Goal: Transaction & Acquisition: Book appointment/travel/reservation

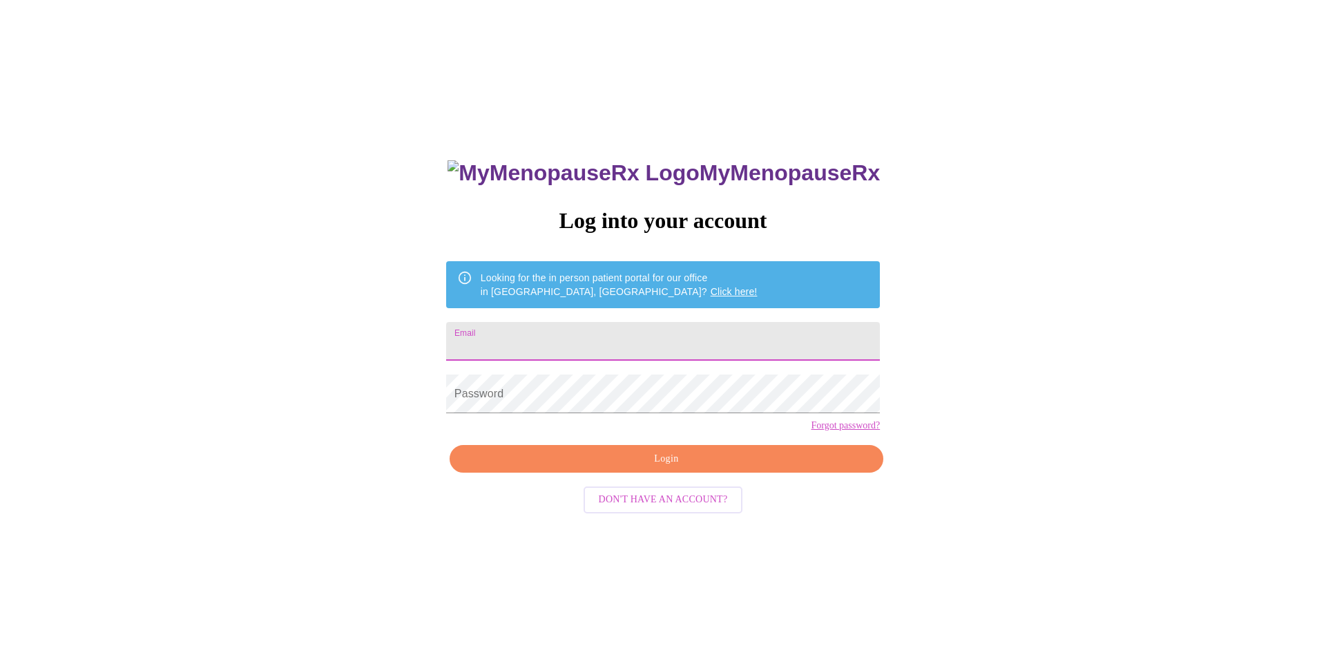
click at [608, 333] on input "Email" at bounding box center [663, 341] width 434 height 39
click at [558, 337] on input "Email" at bounding box center [663, 341] width 434 height 39
type input "[EMAIL_ADDRESS][DOMAIN_NAME]"
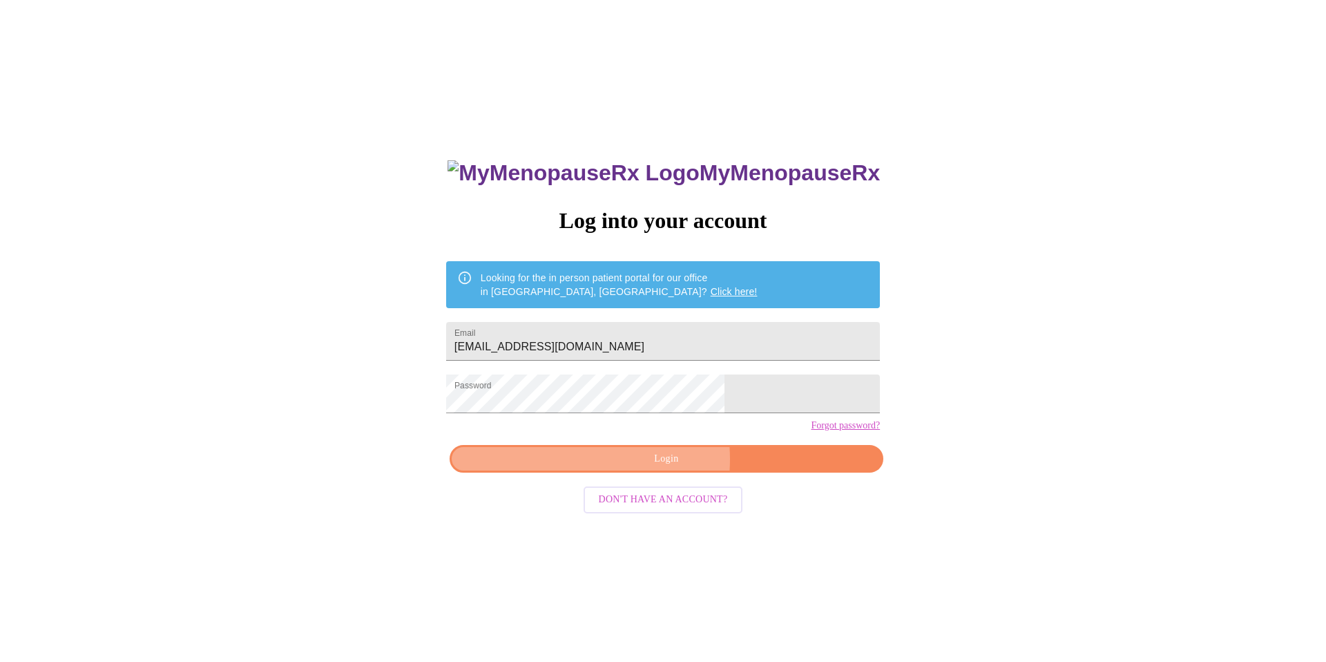
click at [639, 468] on span "Login" at bounding box center [667, 458] width 402 height 17
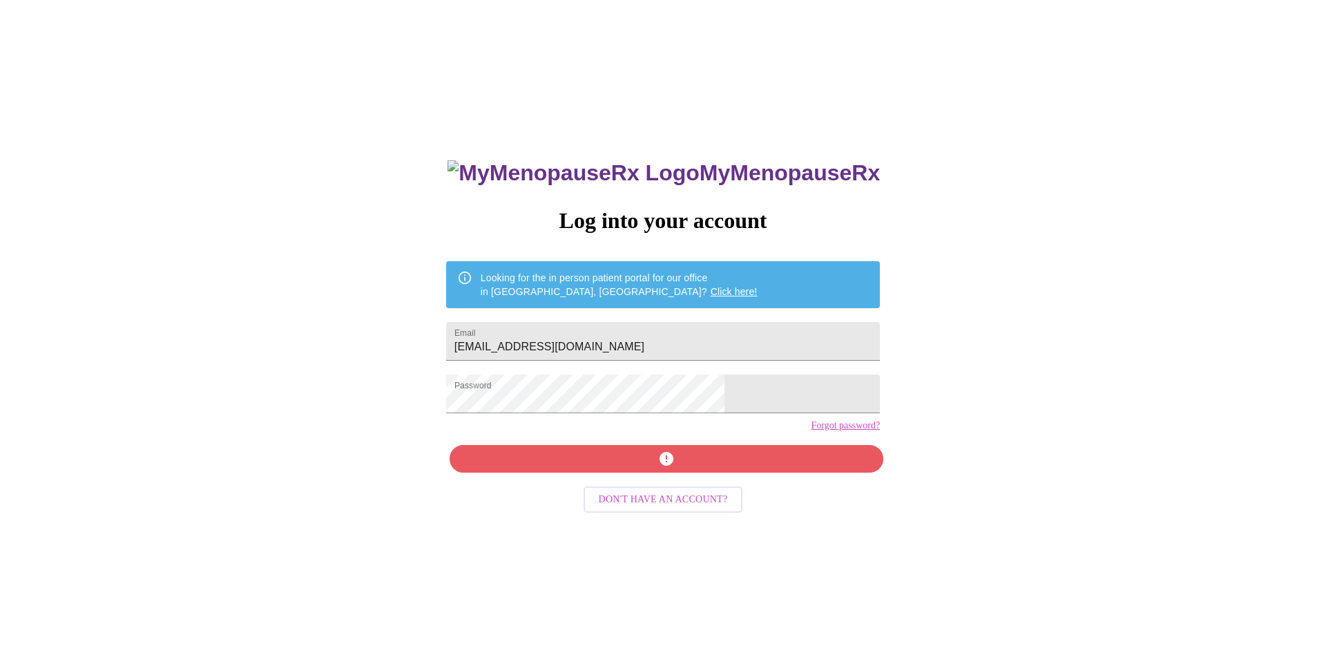
click at [577, 379] on form "Password" at bounding box center [663, 394] width 434 height 53
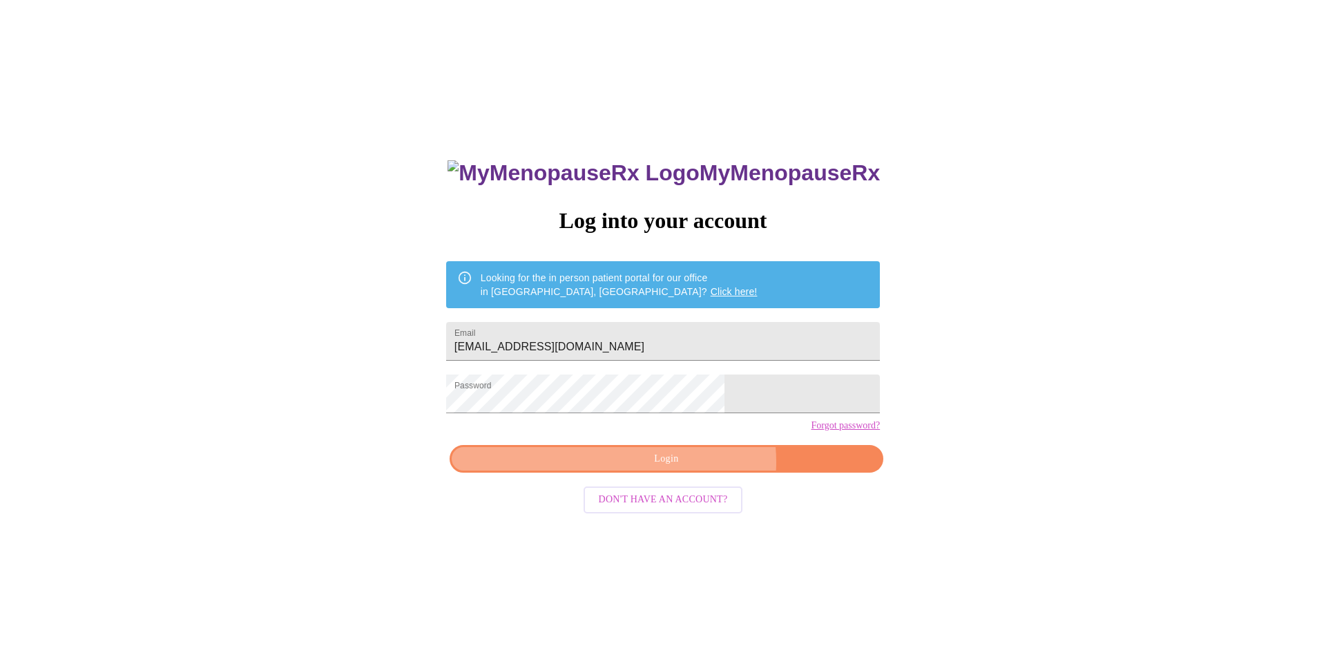
click at [690, 468] on span "Login" at bounding box center [667, 458] width 402 height 17
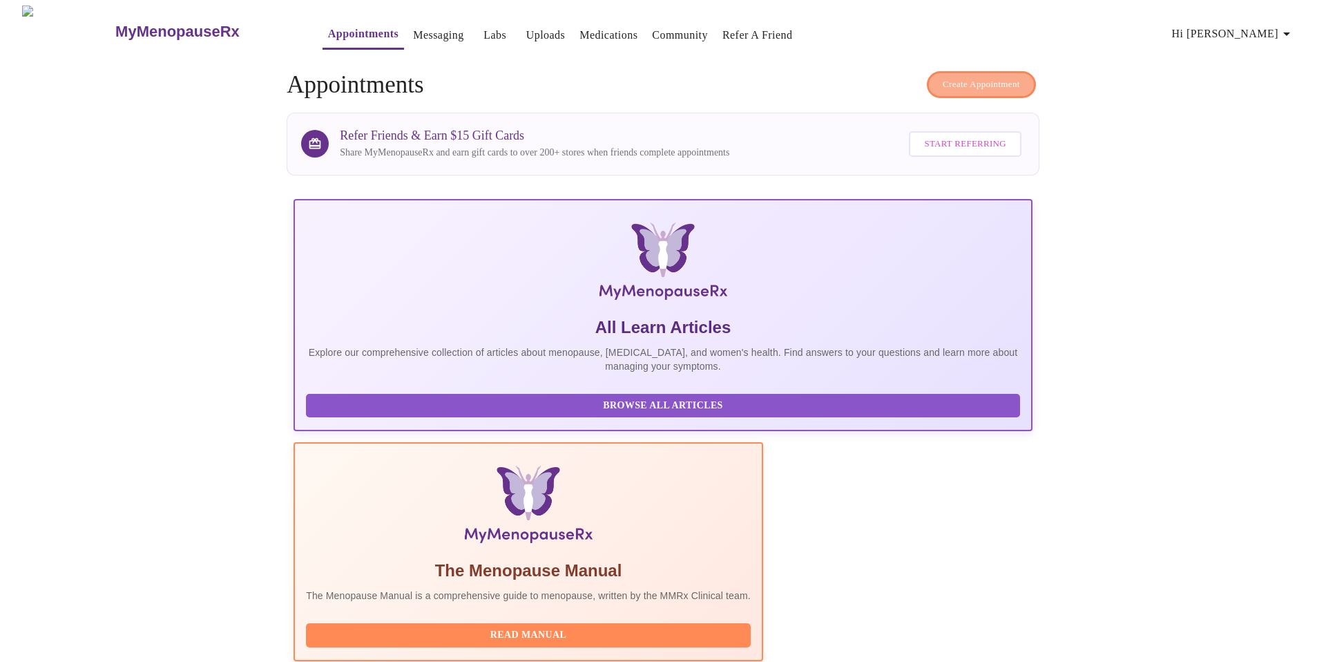
click at [961, 77] on span "Create Appointment" at bounding box center [981, 85] width 77 height 16
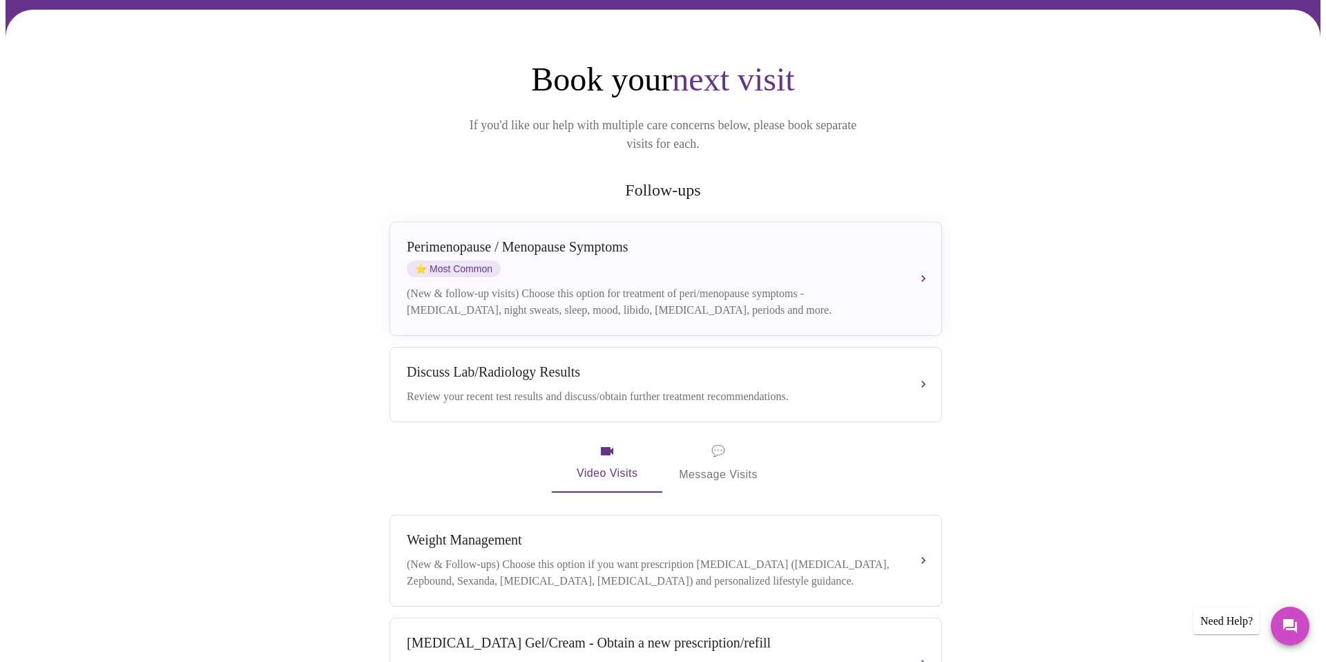
scroll to position [32, 0]
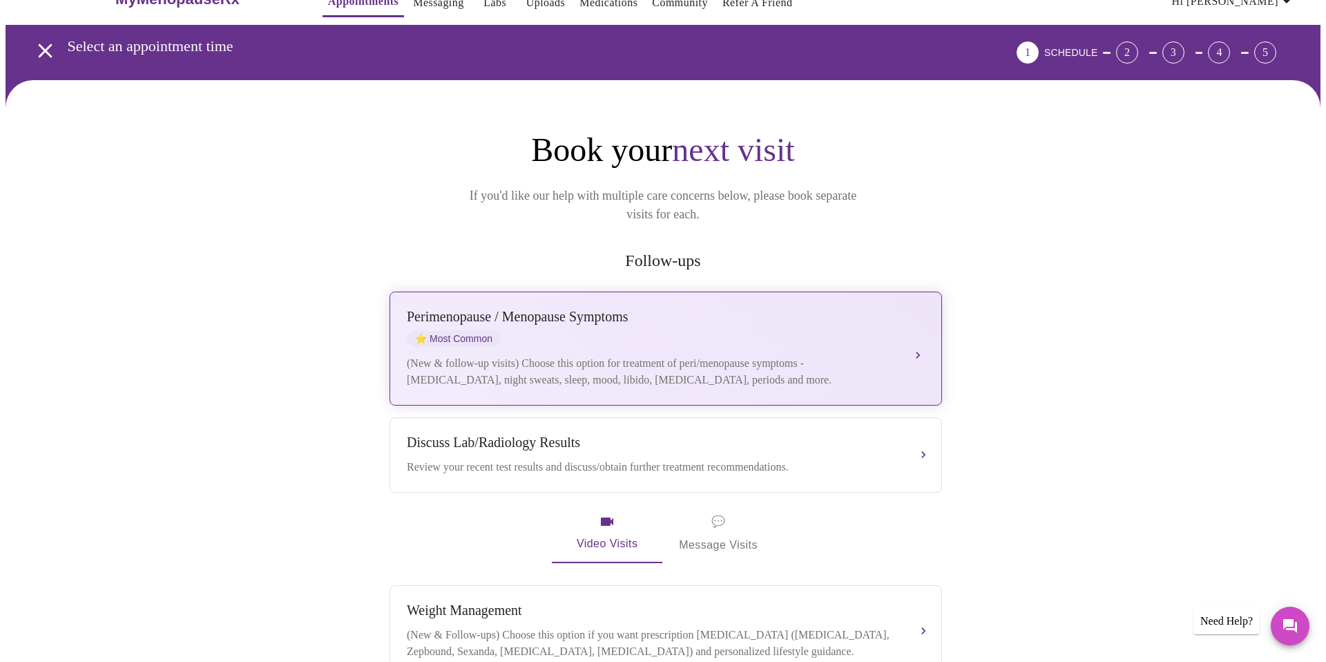
click at [520, 309] on div "Perimenopause / Menopause Symptoms" at bounding box center [652, 317] width 491 height 16
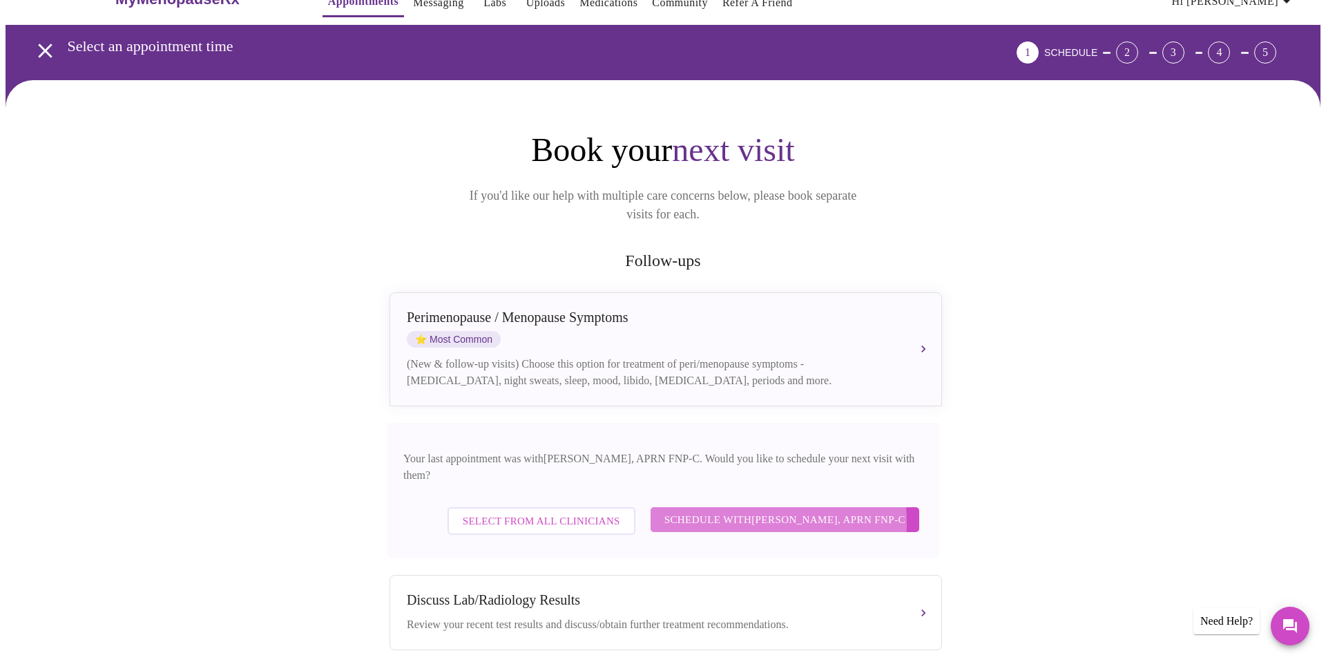
click at [745, 511] on span "Schedule with [PERSON_NAME], APRN FNP-C" at bounding box center [785, 520] width 241 height 18
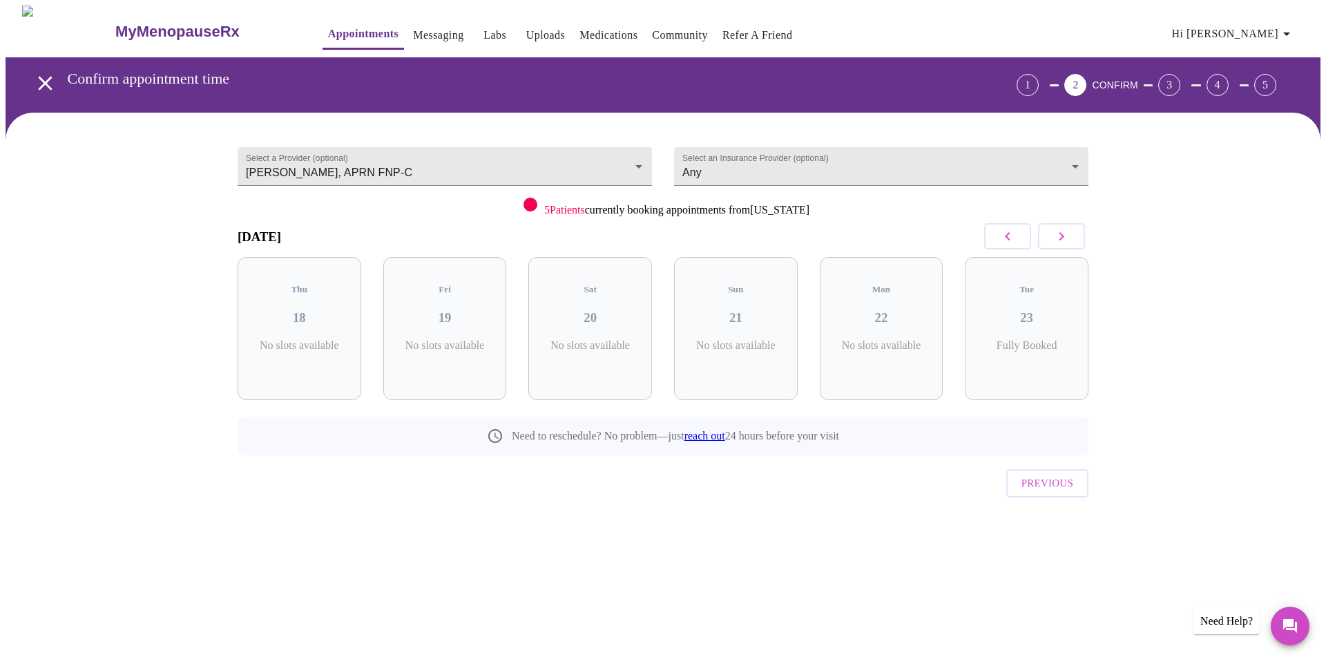
click at [1062, 236] on icon "button" at bounding box center [1062, 236] width 17 height 17
click at [580, 311] on h3 "07" at bounding box center [591, 317] width 102 height 15
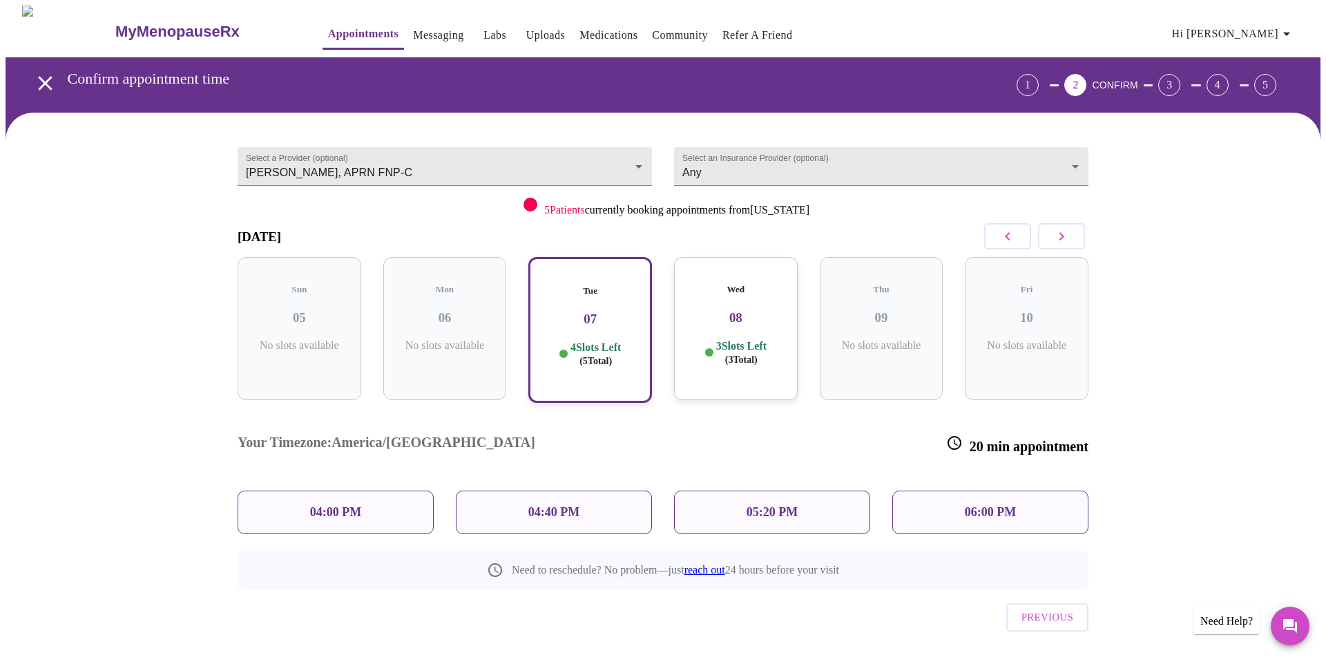
click at [698, 312] on h3 "08" at bounding box center [736, 317] width 102 height 15
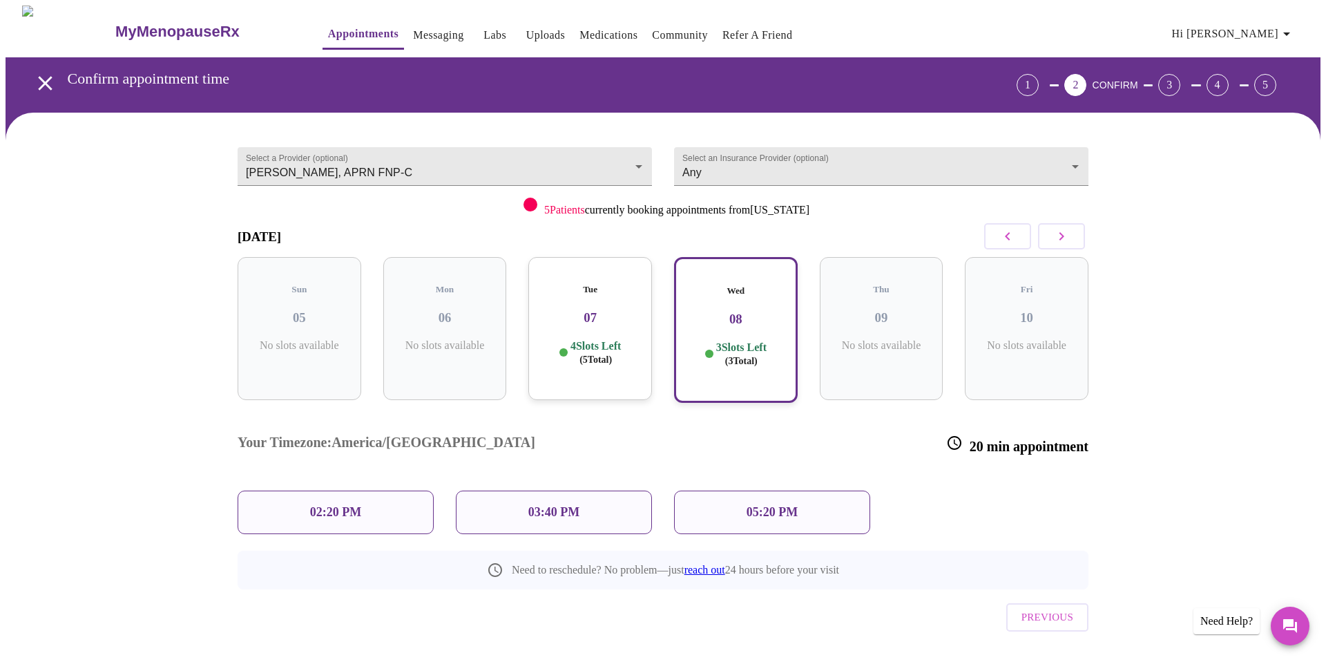
click at [319, 505] on p "02:20 PM" at bounding box center [335, 512] width 51 height 15
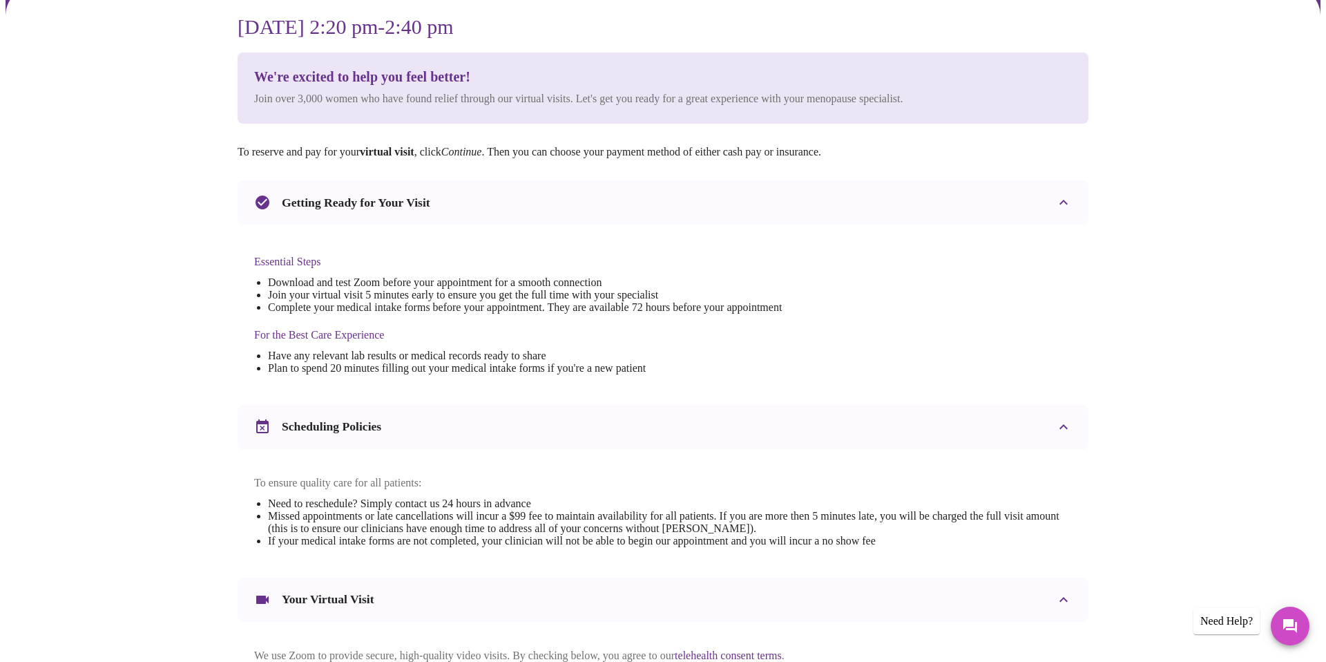
scroll to position [339, 0]
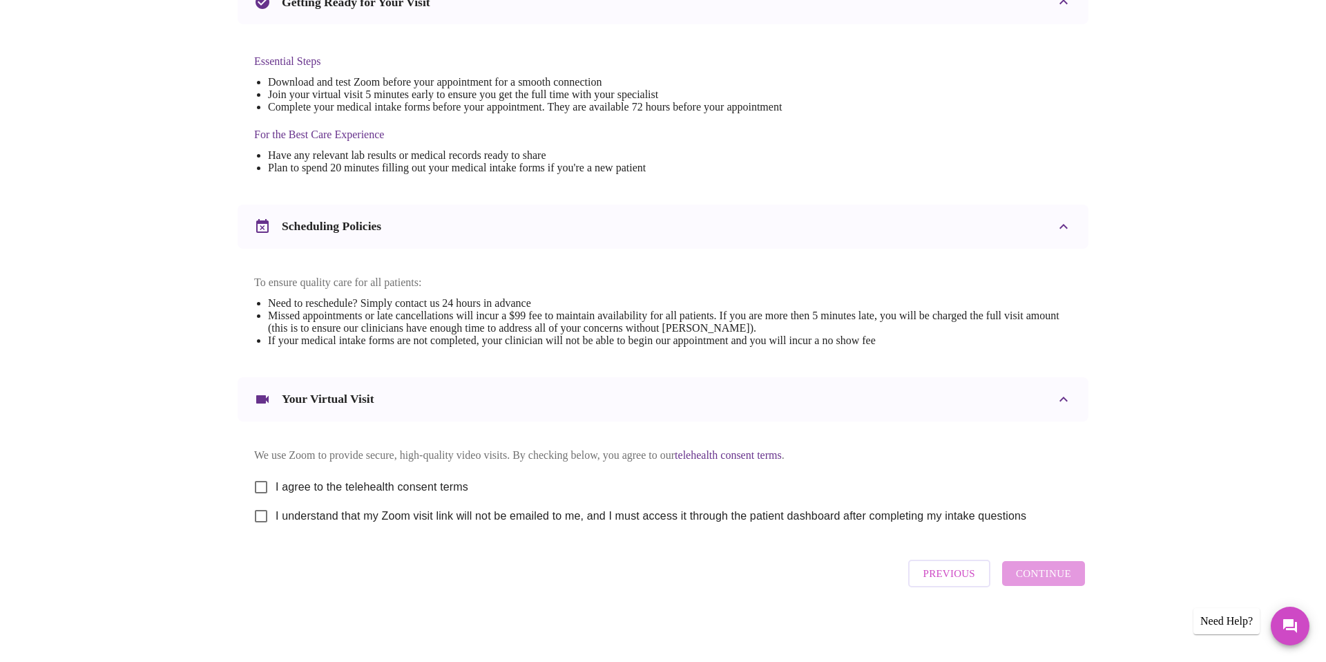
click at [427, 492] on label "I agree to the telehealth consent terms" at bounding box center [358, 487] width 222 height 29
click at [276, 492] on input "I agree to the telehealth consent terms" at bounding box center [261, 487] width 29 height 29
checkbox input "true"
click at [420, 522] on span "I understand that my Zoom visit link will not be emailed to me, and I must acce…" at bounding box center [651, 516] width 751 height 17
click at [276, 522] on input "I understand that my Zoom visit link will not be emailed to me, and I must acce…" at bounding box center [261, 516] width 29 height 29
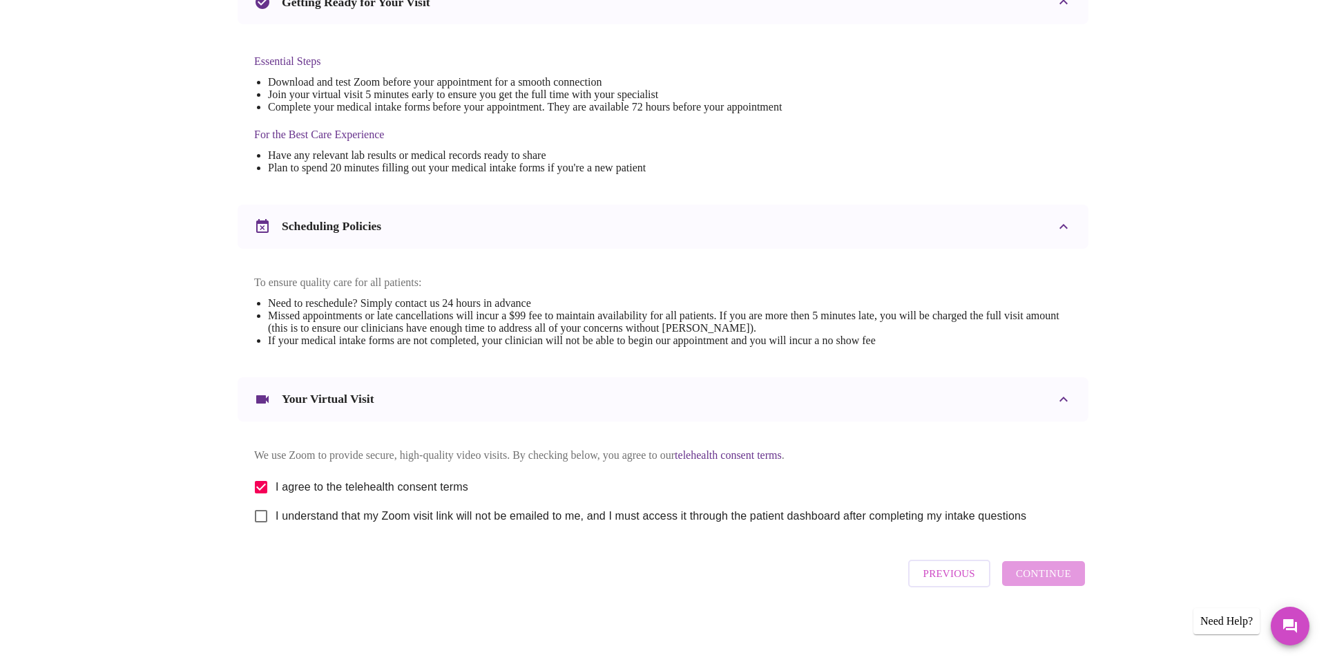
checkbox input "true"
click at [1050, 594] on div "Previous Continue" at bounding box center [997, 573] width 184 height 41
click at [1049, 570] on span "Continue" at bounding box center [1043, 573] width 55 height 18
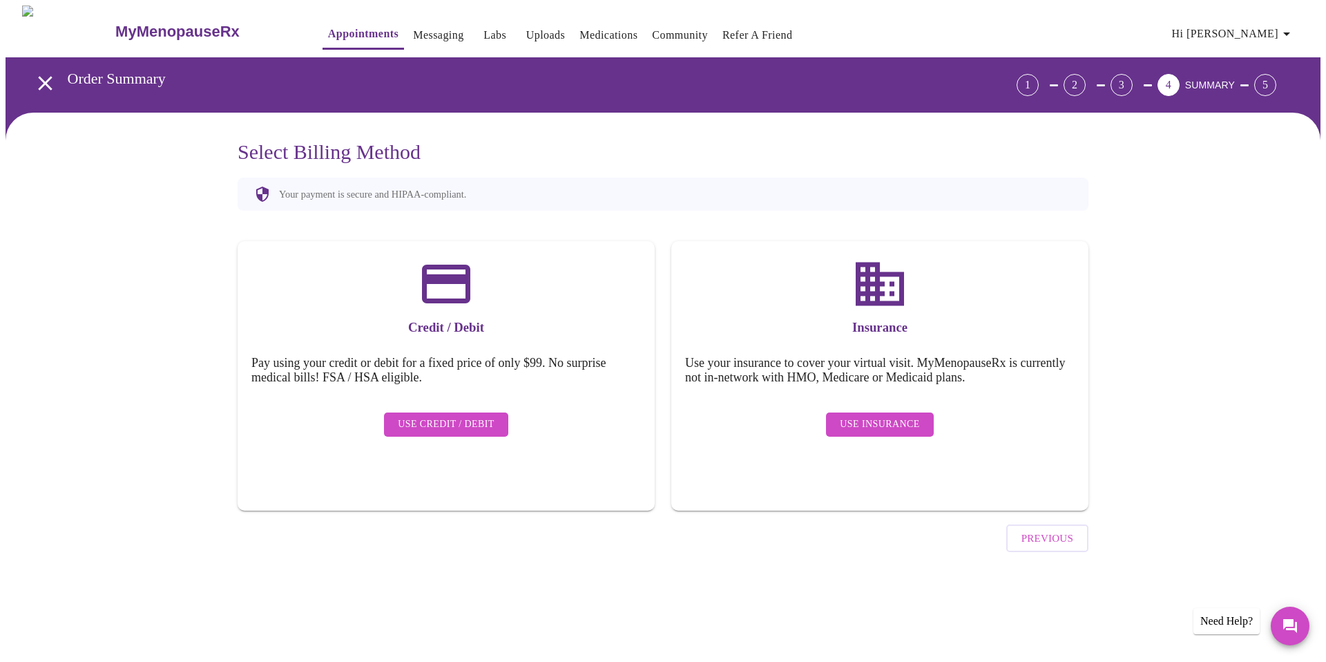
scroll to position [0, 0]
click at [891, 416] on span "Use Insurance" at bounding box center [879, 424] width 79 height 17
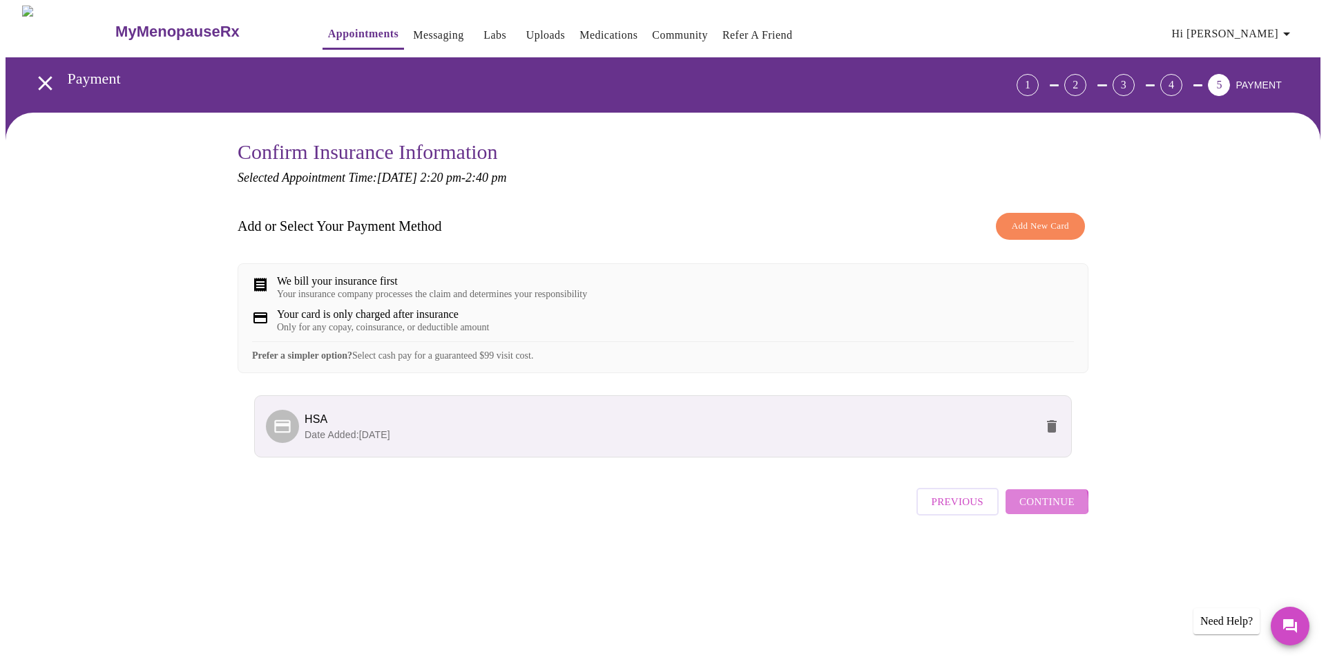
click at [1039, 511] on span "Continue" at bounding box center [1047, 502] width 55 height 18
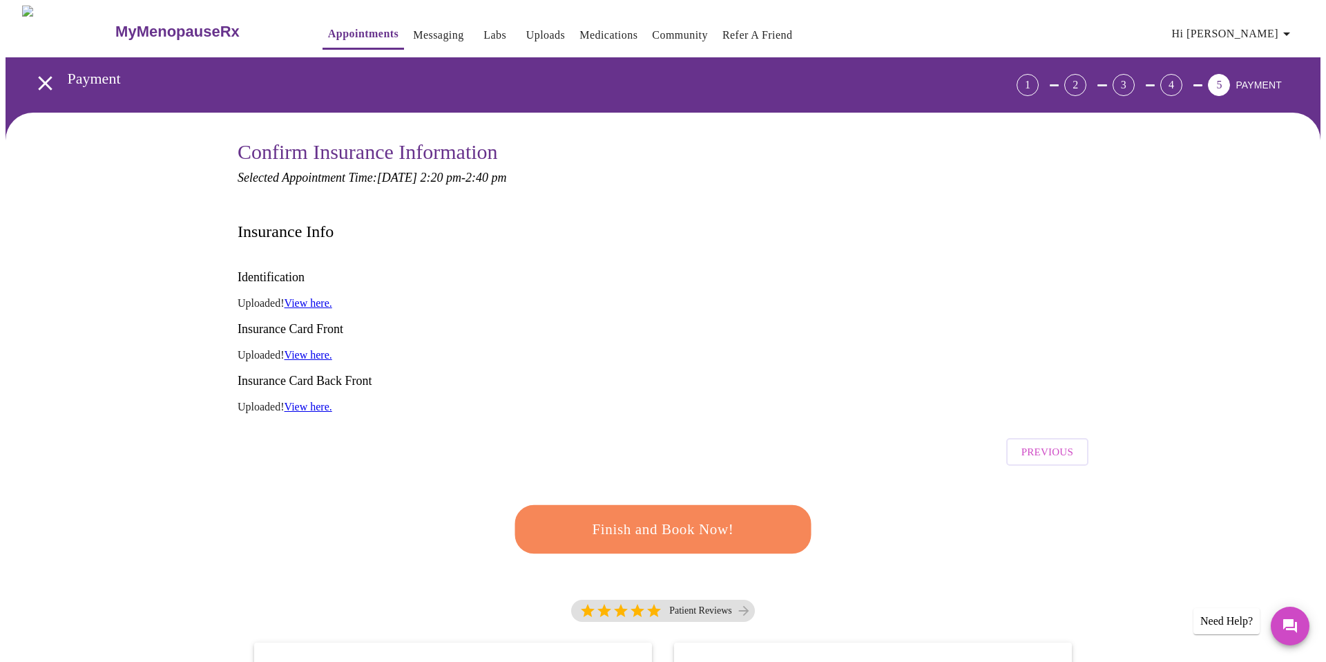
click at [678, 505] on button "Finish and Book Now!" at bounding box center [663, 529] width 296 height 48
